Goal: Task Accomplishment & Management: Complete application form

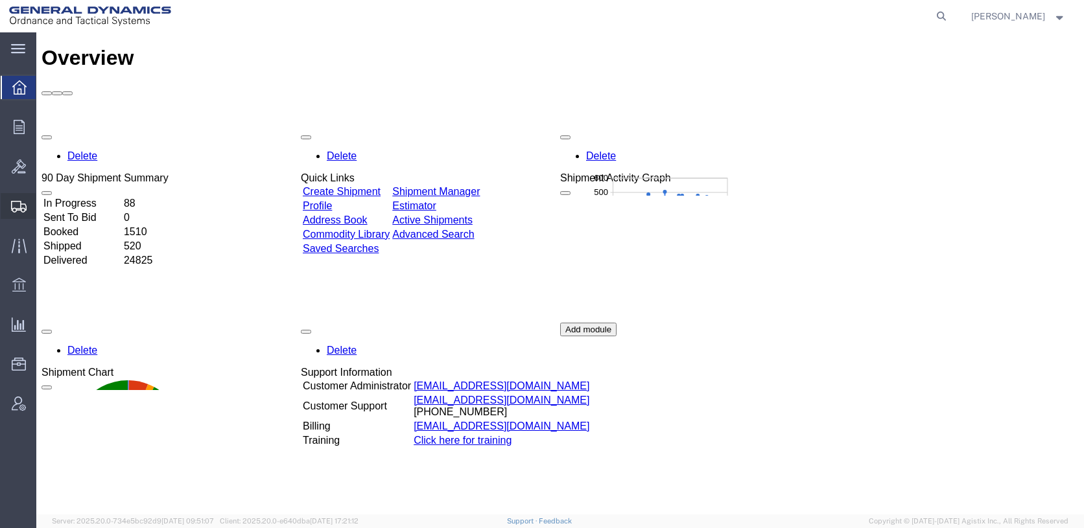
click at [0, 0] on span "Create Shipment" at bounding box center [0, 0] width 0 height 0
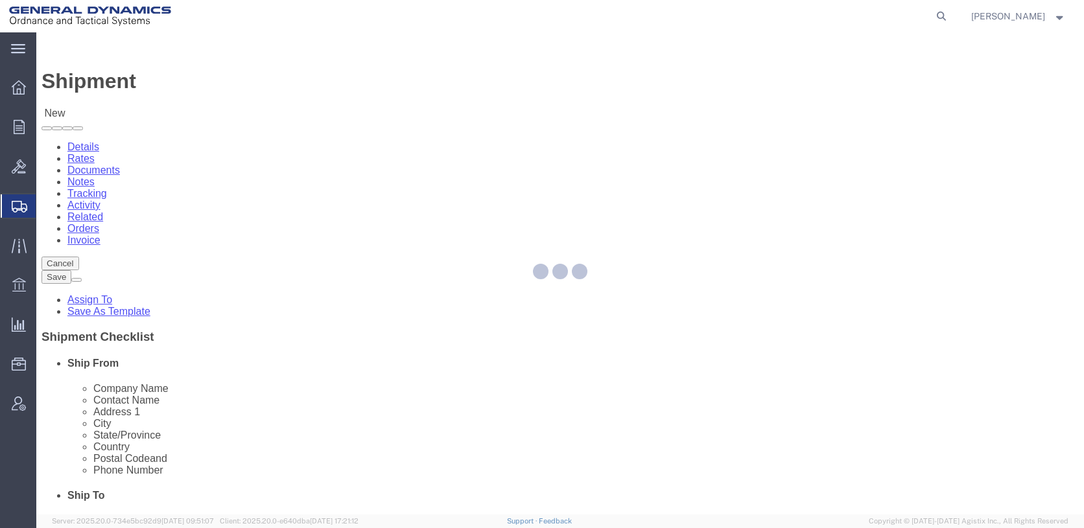
select select
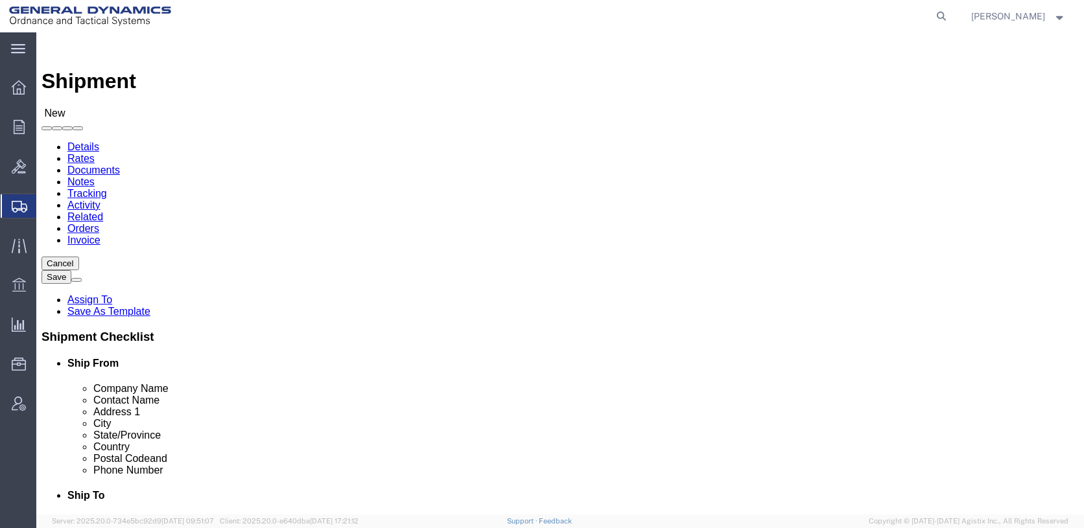
click input "text"
type input "[PERSON_NAME]"
type input "RECEIVING DEPT."
type input "2 SCIENCE ROAD"
type input "GLENWOOD"
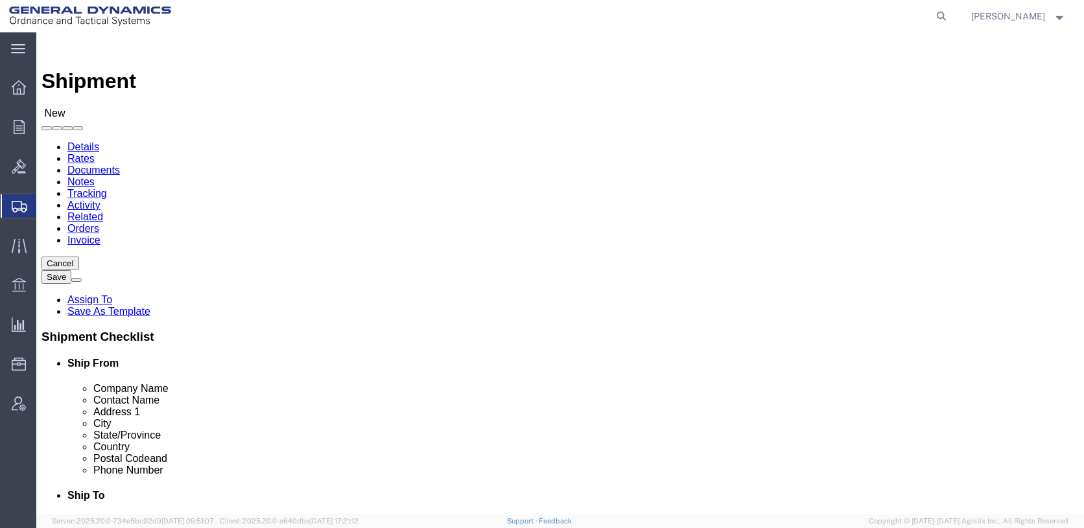
type input "I"
type input "IL"
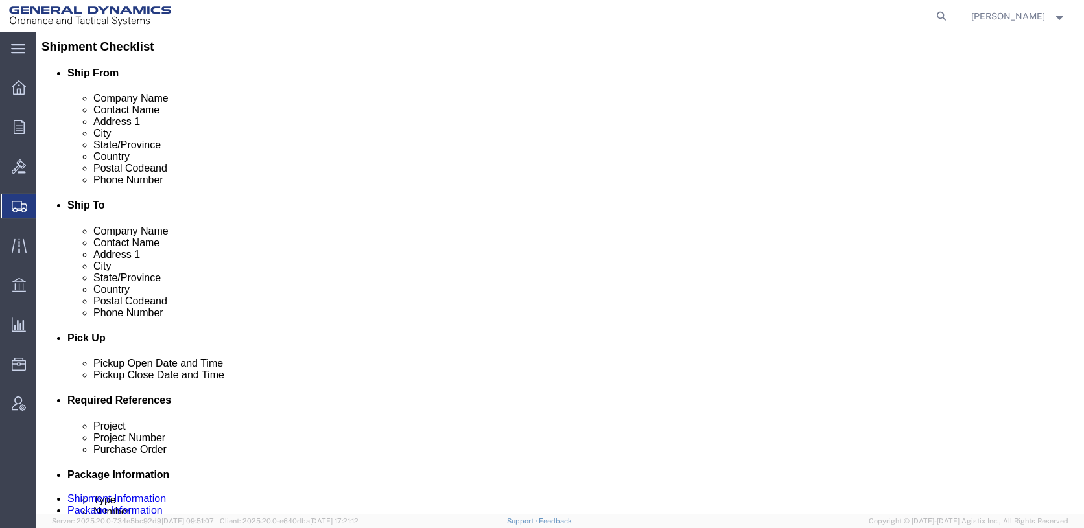
scroll to position [194, 0]
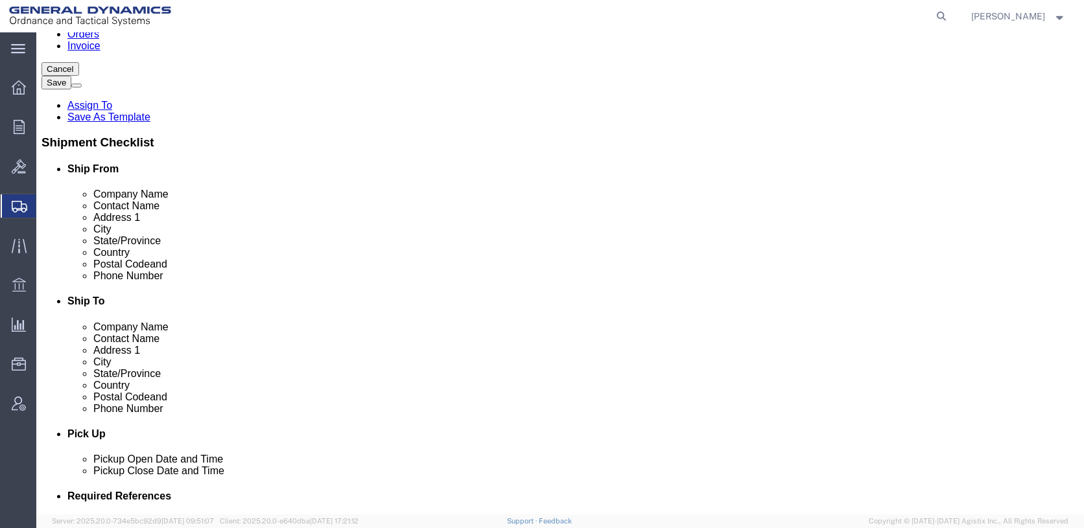
type input "60425-1586"
click input "text"
drag, startPoint x: 606, startPoint y: 256, endPoint x: 612, endPoint y: 263, distance: 8.7
click input "800-3238830"
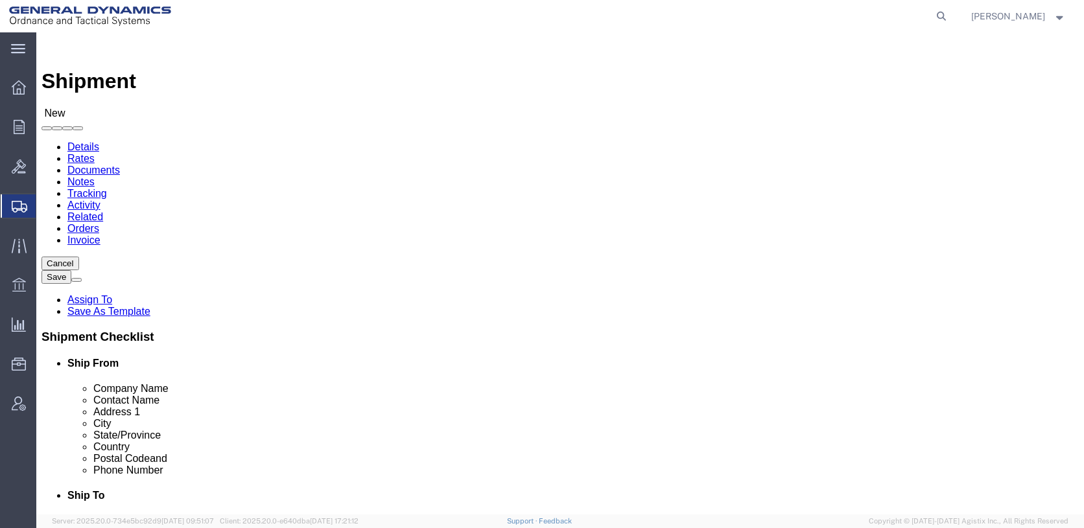
type input "[PHONE_NUMBER]"
click input "text"
type input "AA"
click p "- General Dynamics - OTS ([PERSON_NAME]) - ([PERSON_NAME]) [STREET_ADDRESS][PER…"
select select "IL"
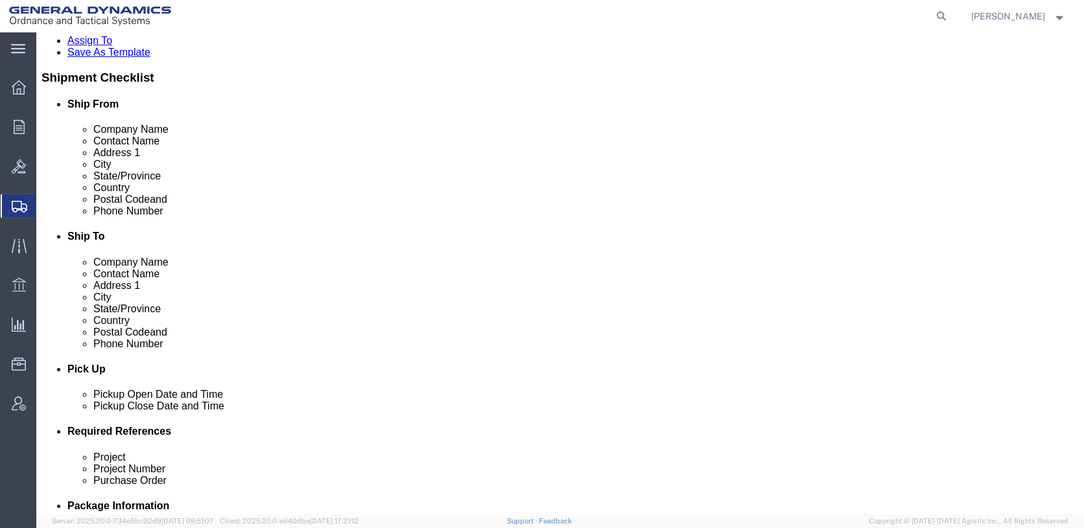
scroll to position [389, 0]
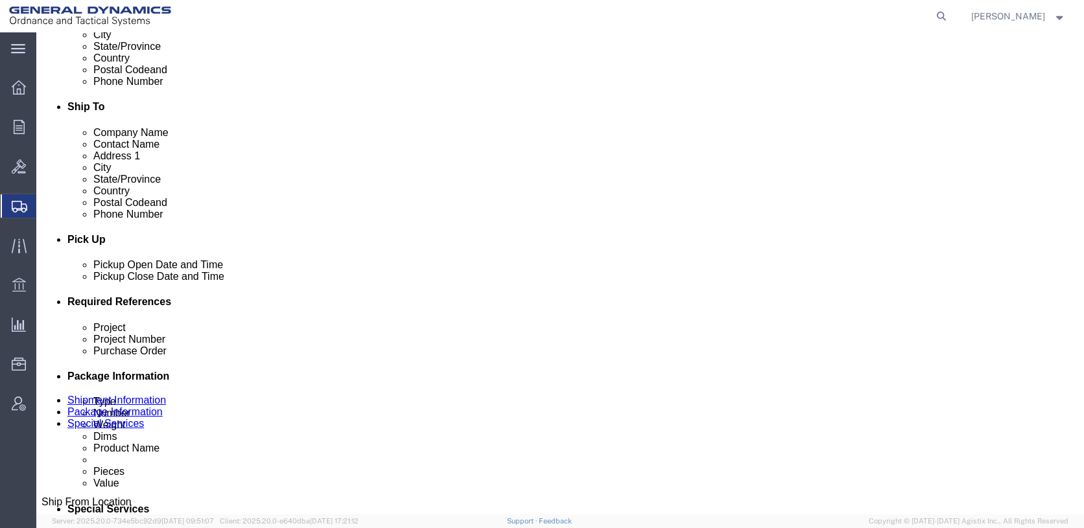
type input "[PERSON_NAME]"
click div "[DATE] 12:00 AM"
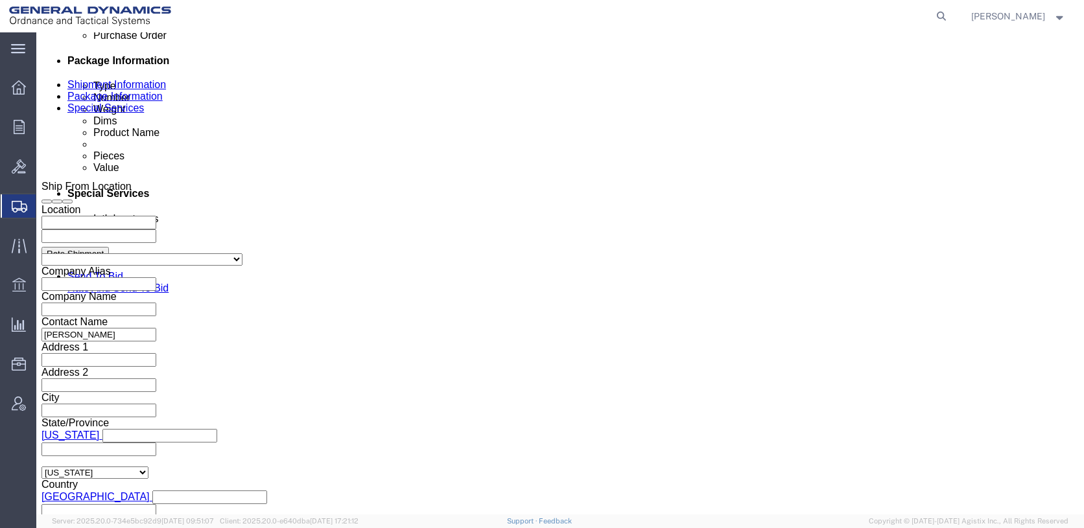
type input "10:30 AM"
click button "Apply"
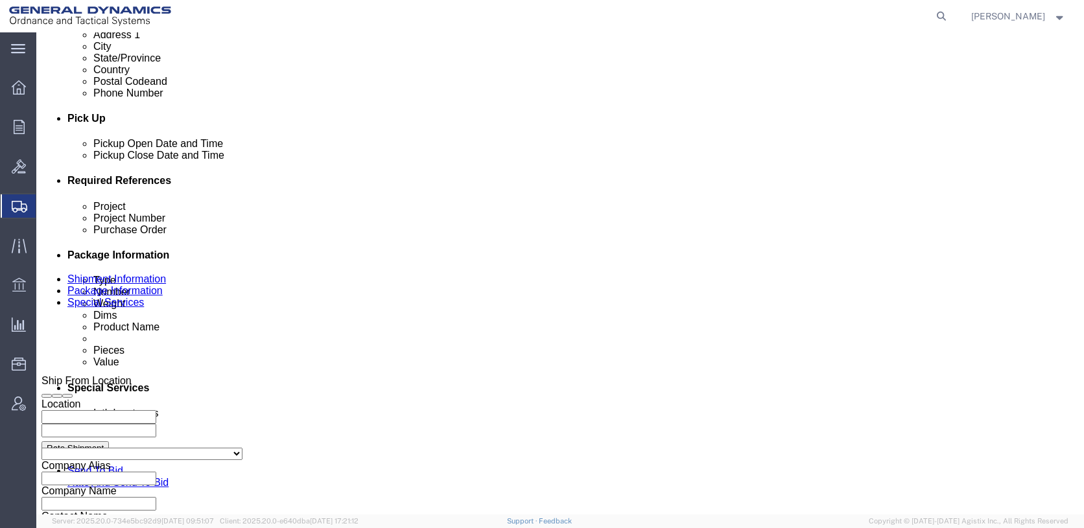
click div "[DATE] 12:00 AM"
type input "4:00 PM"
click button "Apply"
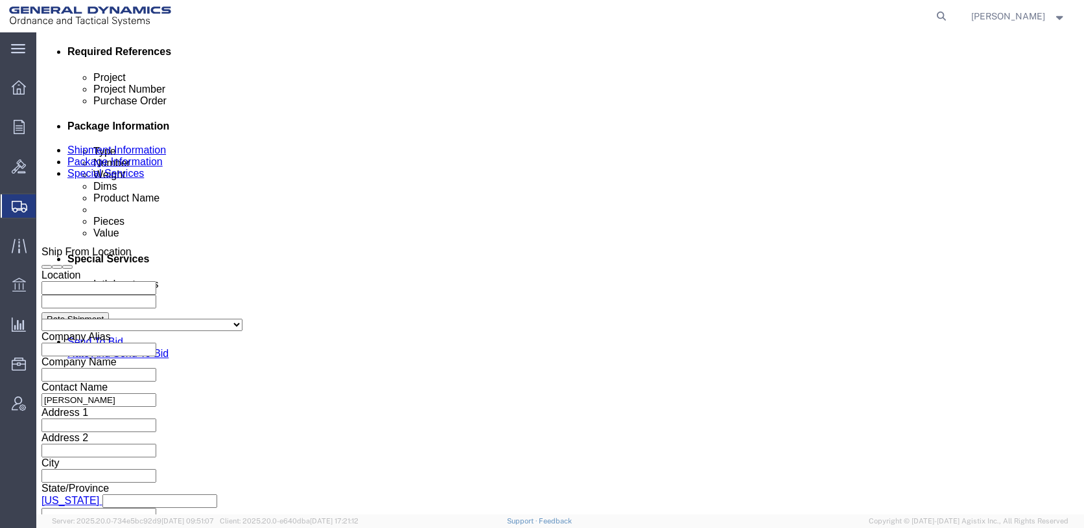
scroll to position [640, 0]
click select "Select Air Less than Truckload Multi-Leg Ocean Freight Rail Small Parcel Truckl…"
select select "SMAL"
click select "Select Air Less than Truckload Multi-Leg Ocean Freight Rail Small Parcel Truckl…"
click input "text"
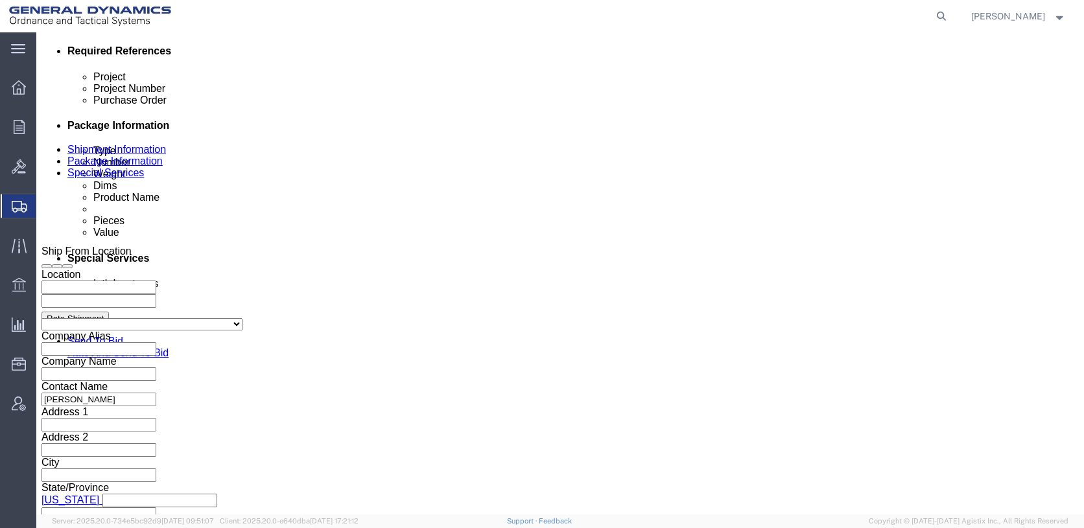
type input "25452"
type input "20SOT"
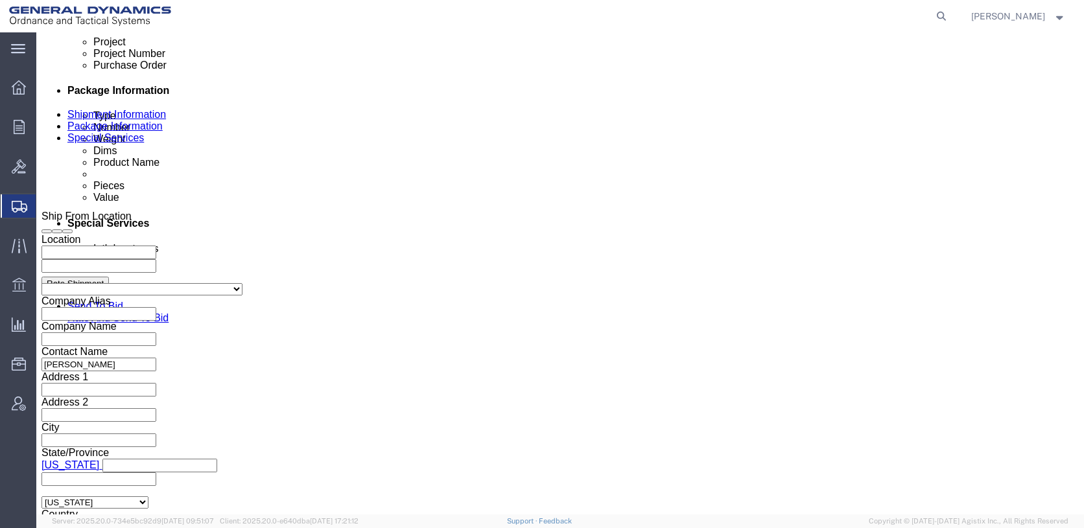
scroll to position [705, 0]
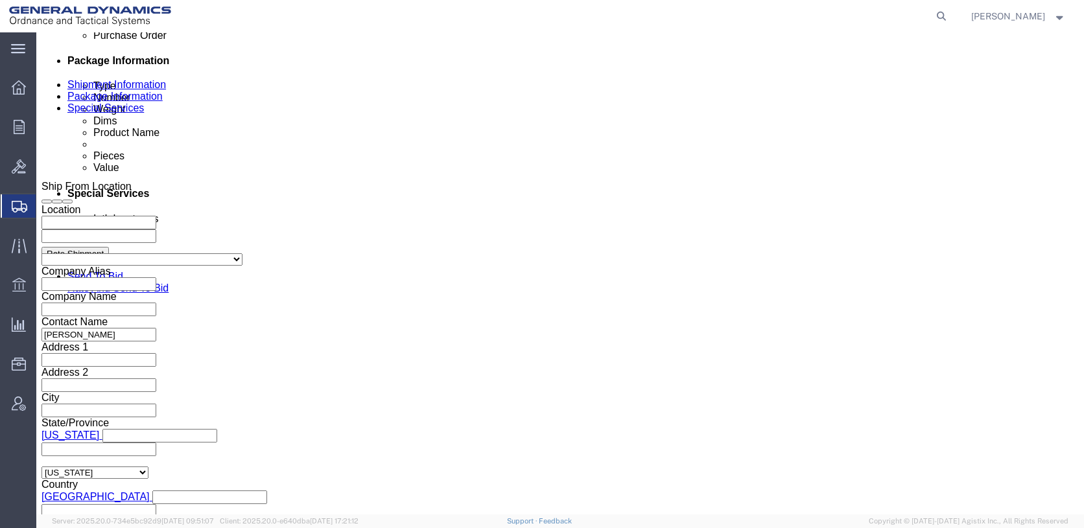
type input "[PERSON_NAME]"
click button "Continue"
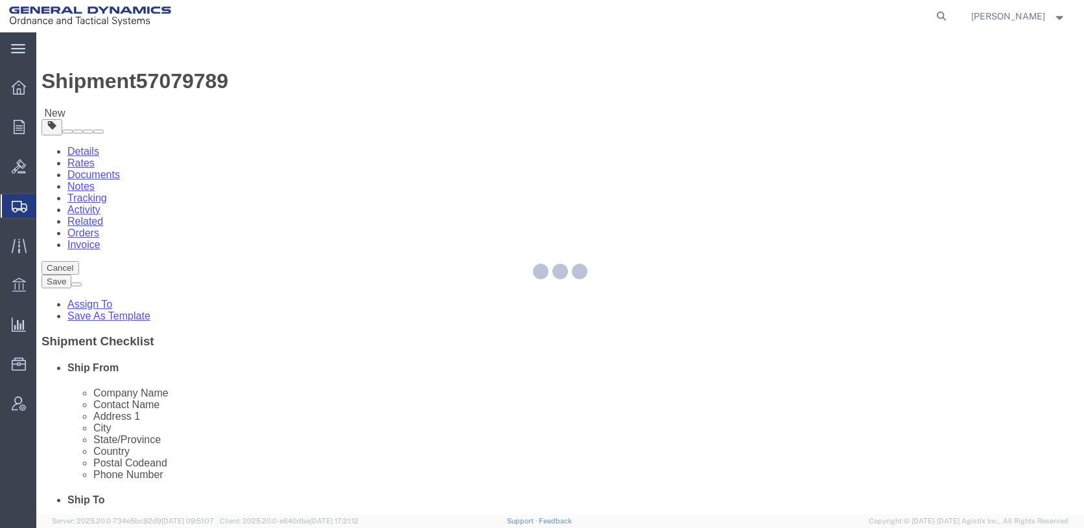
select select "YRPK"
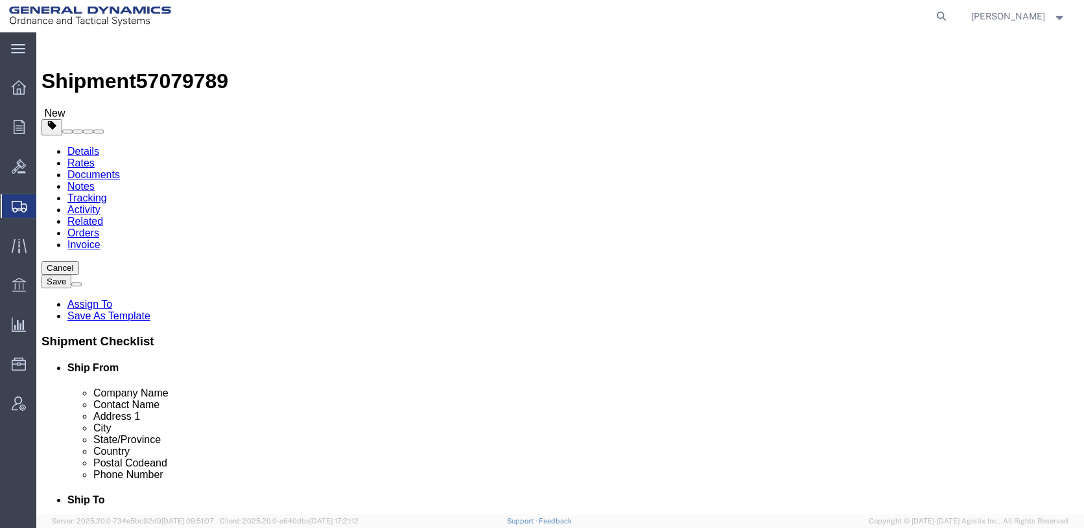
click input "text"
type input "13"
type input "7"
drag, startPoint x: 185, startPoint y: 335, endPoint x: 139, endPoint y: 332, distance: 46.1
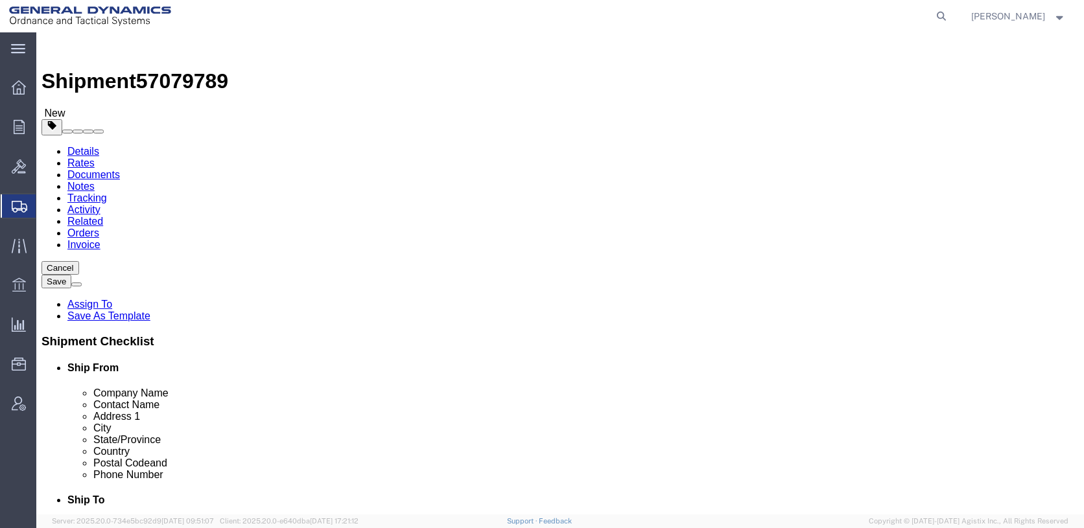
click div "0.00 Select kgs lbs"
type input "3"
click link "Add Content"
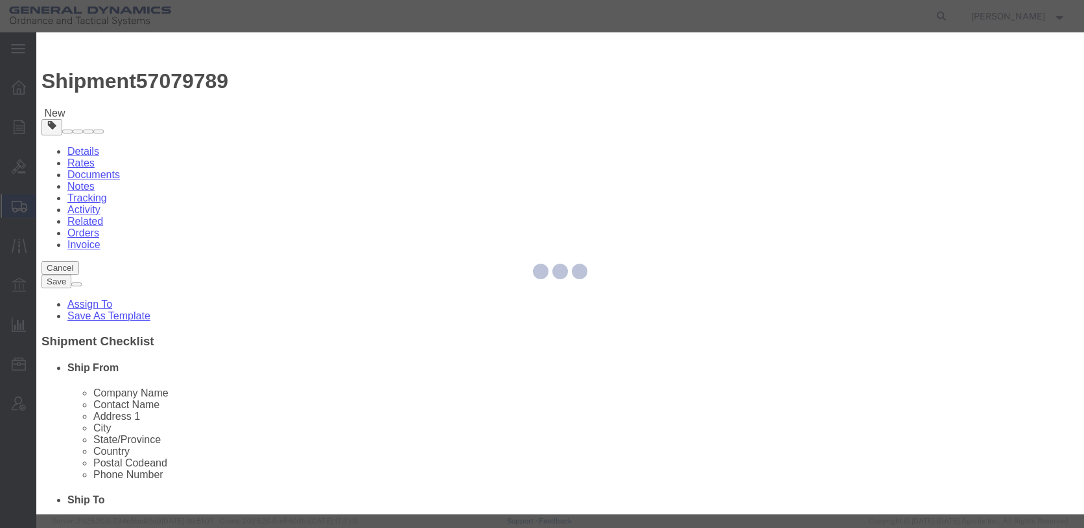
click at [360, 132] on div at bounding box center [560, 273] width 1048 height 482
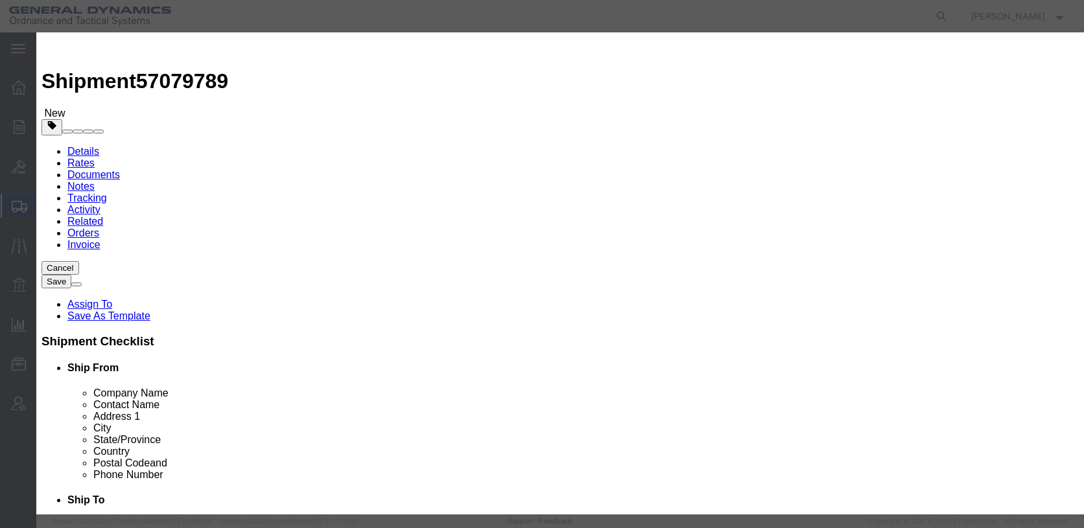
click input "text"
type input "RAD BADGES"
type input "1"
type input "200"
click button "Save & Close"
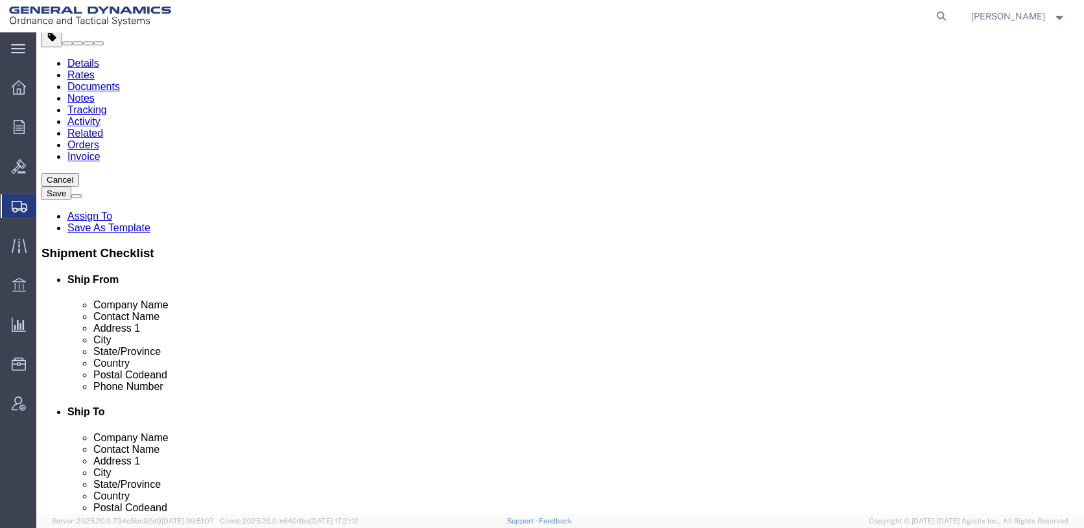
scroll to position [118, 0]
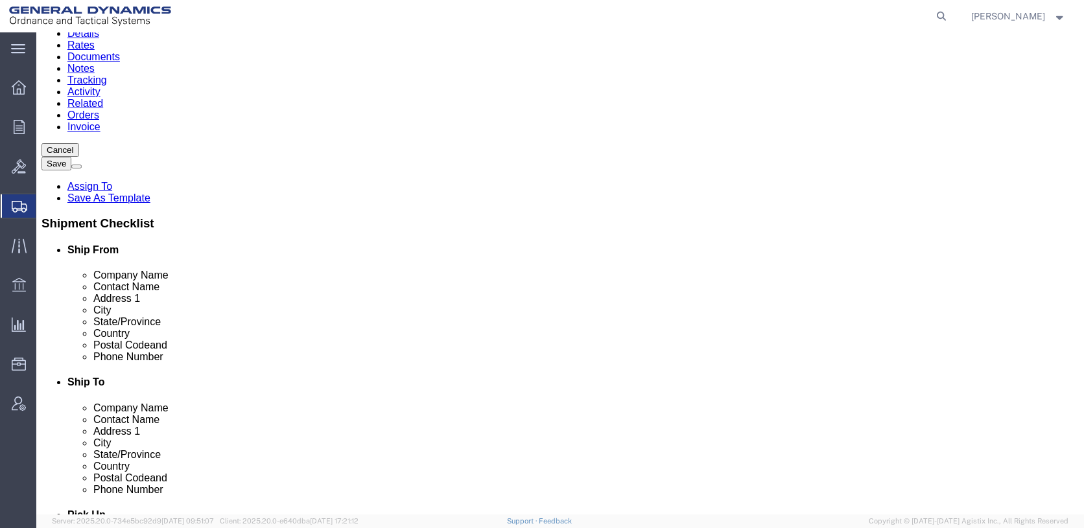
click button "Continue"
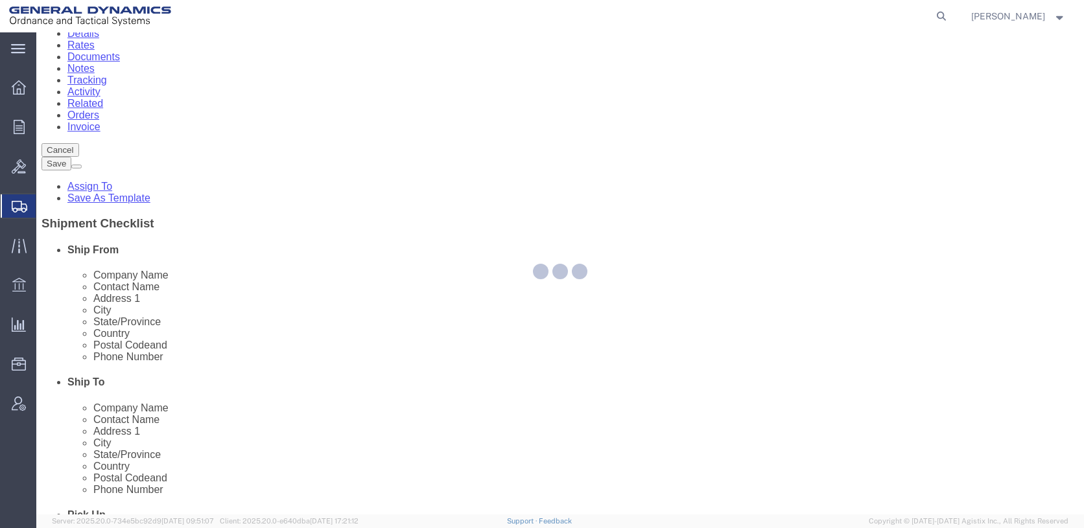
select select
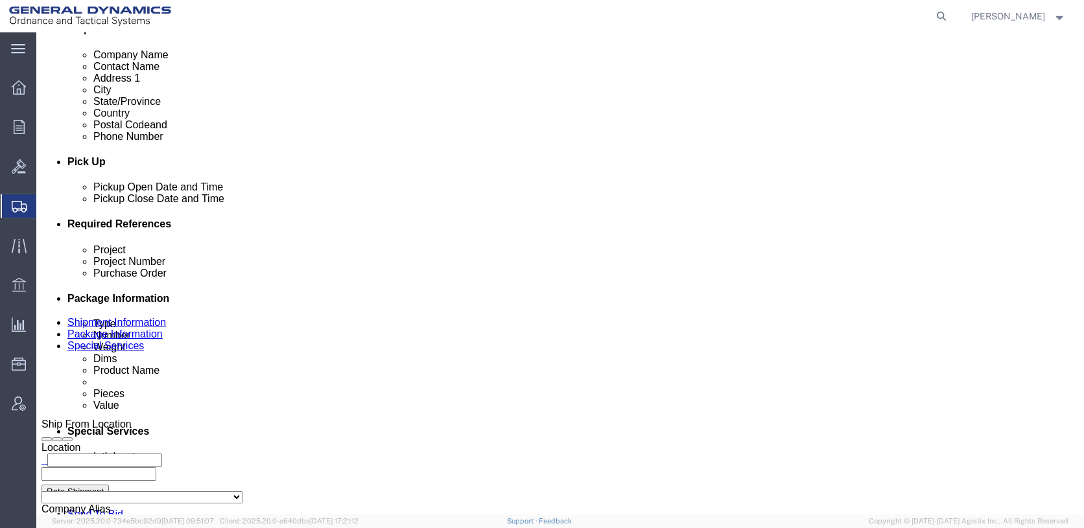
scroll to position [572, 0]
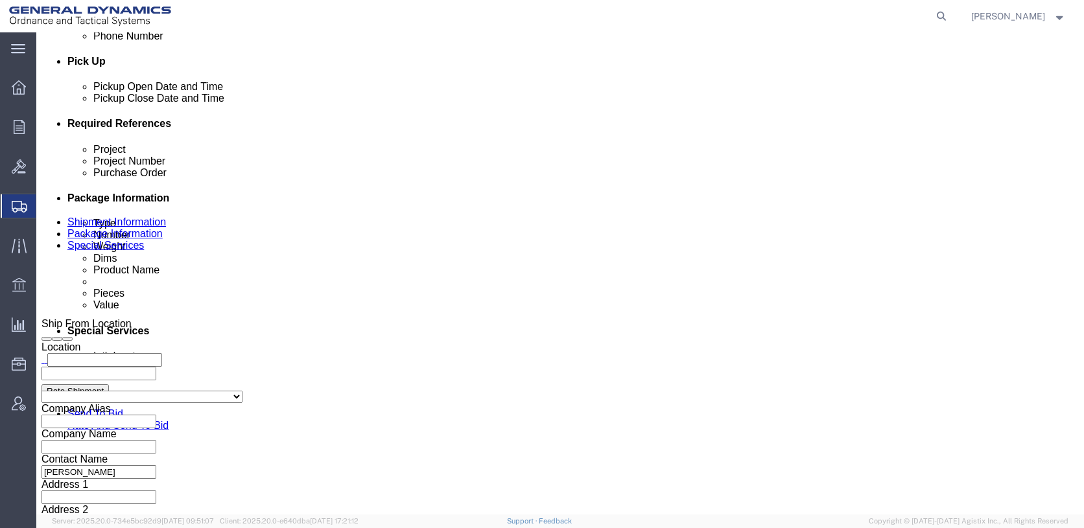
click select "Select Recipient Account Sender/Shipper Third Party Account"
select select "SHIP"
click select "Select Recipient Account Sender/Shipper Third Party Account"
click button "Rate Shipment"
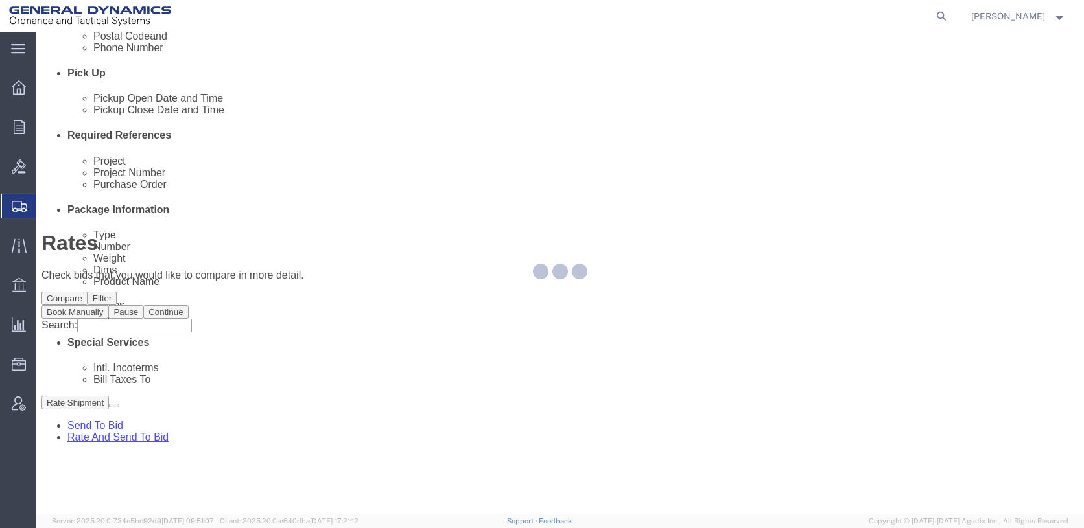
scroll to position [0, 0]
